Goal: Task Accomplishment & Management: Manage account settings

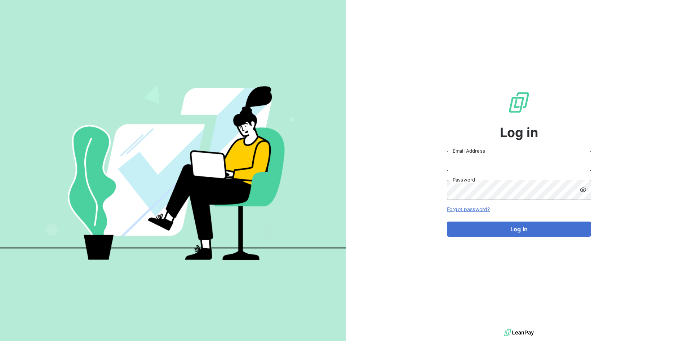
click at [497, 163] on input "Email Address" at bounding box center [519, 161] width 144 height 20
paste input "[PERSON_NAME][EMAIL_ADDRESS][PERSON_NAME][DOMAIN_NAME]"
type input "[PERSON_NAME][EMAIL_ADDRESS][PERSON_NAME][DOMAIN_NAME]"
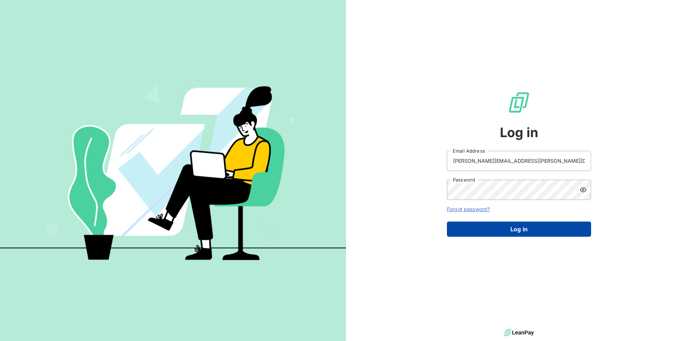
click at [499, 236] on button "Log in" at bounding box center [519, 228] width 144 height 15
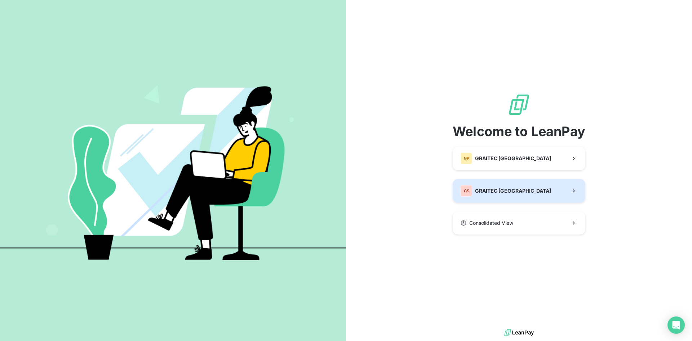
click at [499, 198] on button "GS GRAITEC [GEOGRAPHIC_DATA]" at bounding box center [519, 191] width 133 height 24
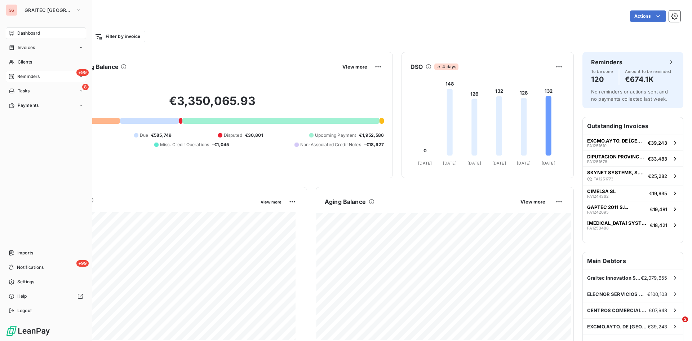
click at [27, 73] on span "Reminders" at bounding box center [28, 76] width 22 height 6
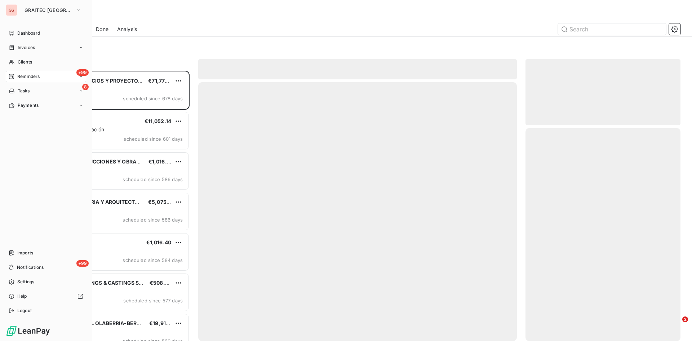
scroll to position [265, 150]
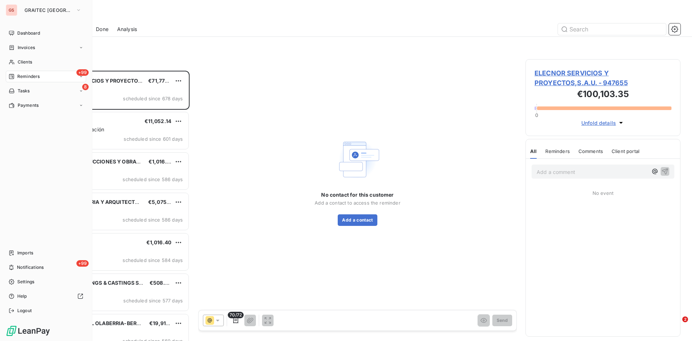
click at [104, 31] on span "Done" at bounding box center [102, 29] width 13 height 7
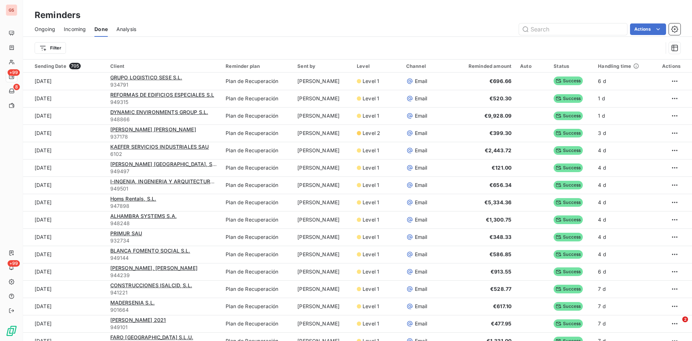
click at [48, 29] on span "Ongoing" at bounding box center [45, 29] width 21 height 7
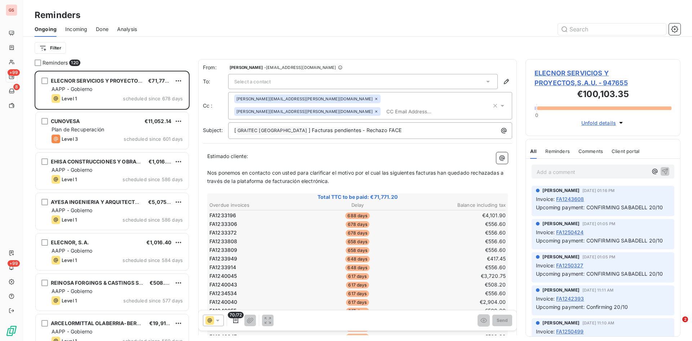
scroll to position [265, 150]
